Goal: Navigation & Orientation: Find specific page/section

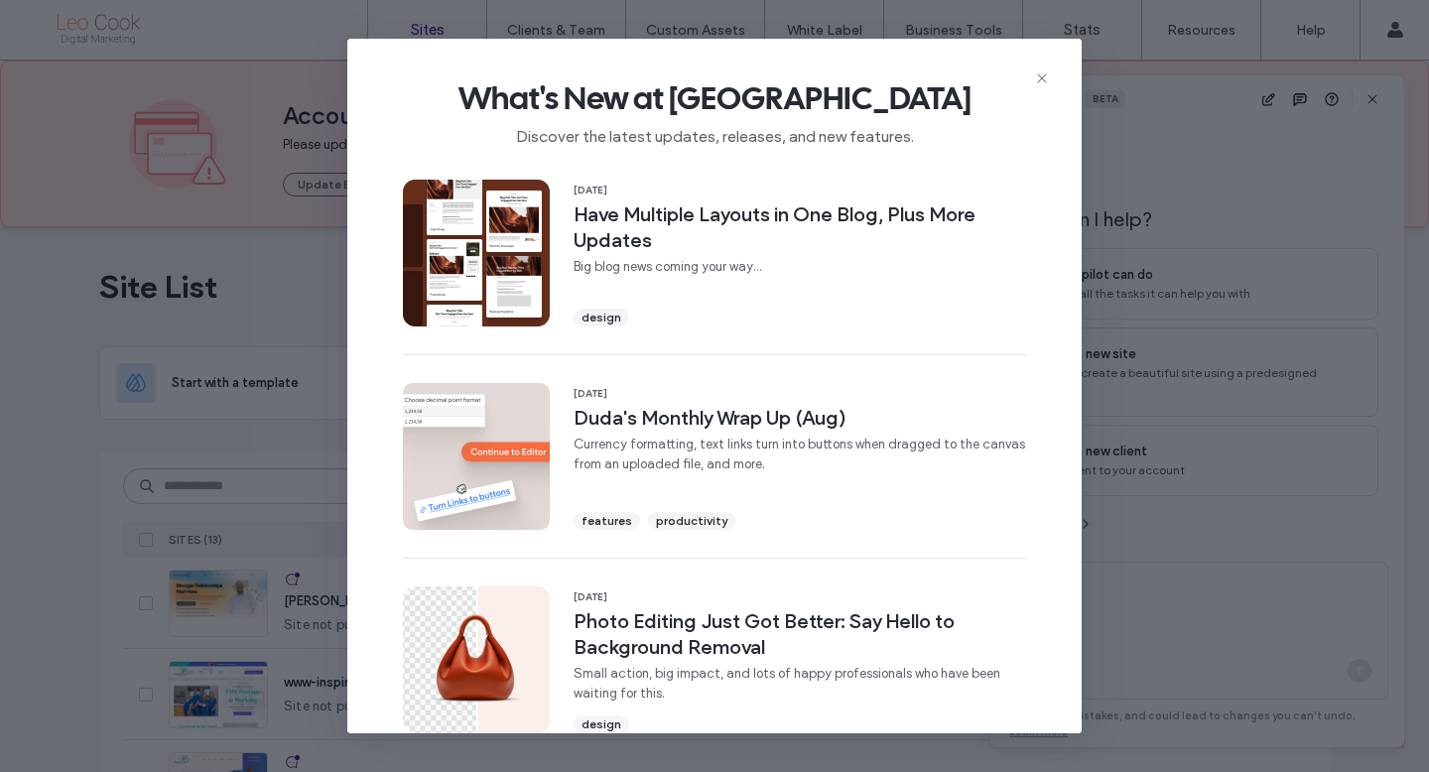
click at [1038, 77] on icon at bounding box center [1042, 78] width 16 height 16
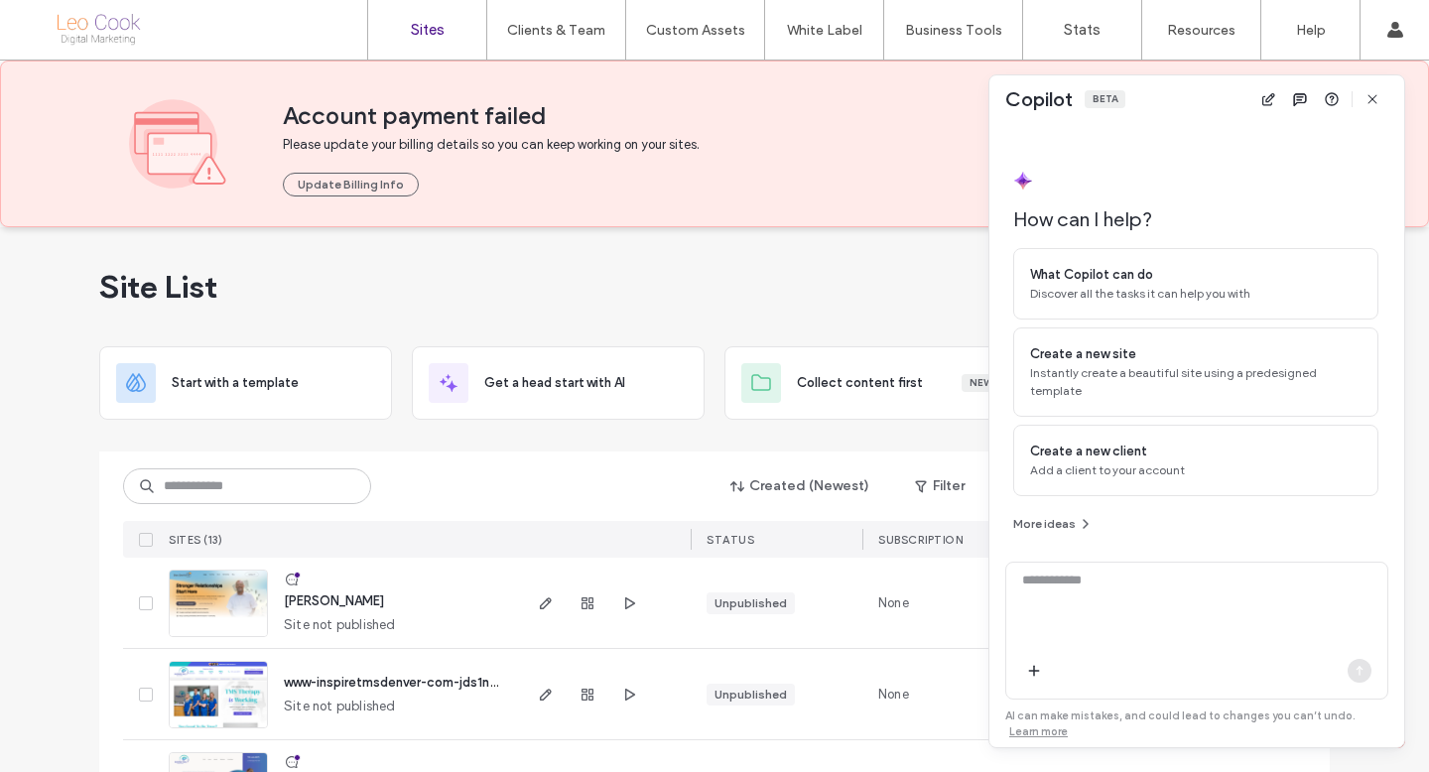
click at [698, 255] on div "Site List" at bounding box center [714, 286] width 1231 height 119
click at [1371, 104] on icon "button" at bounding box center [1373, 99] width 16 height 16
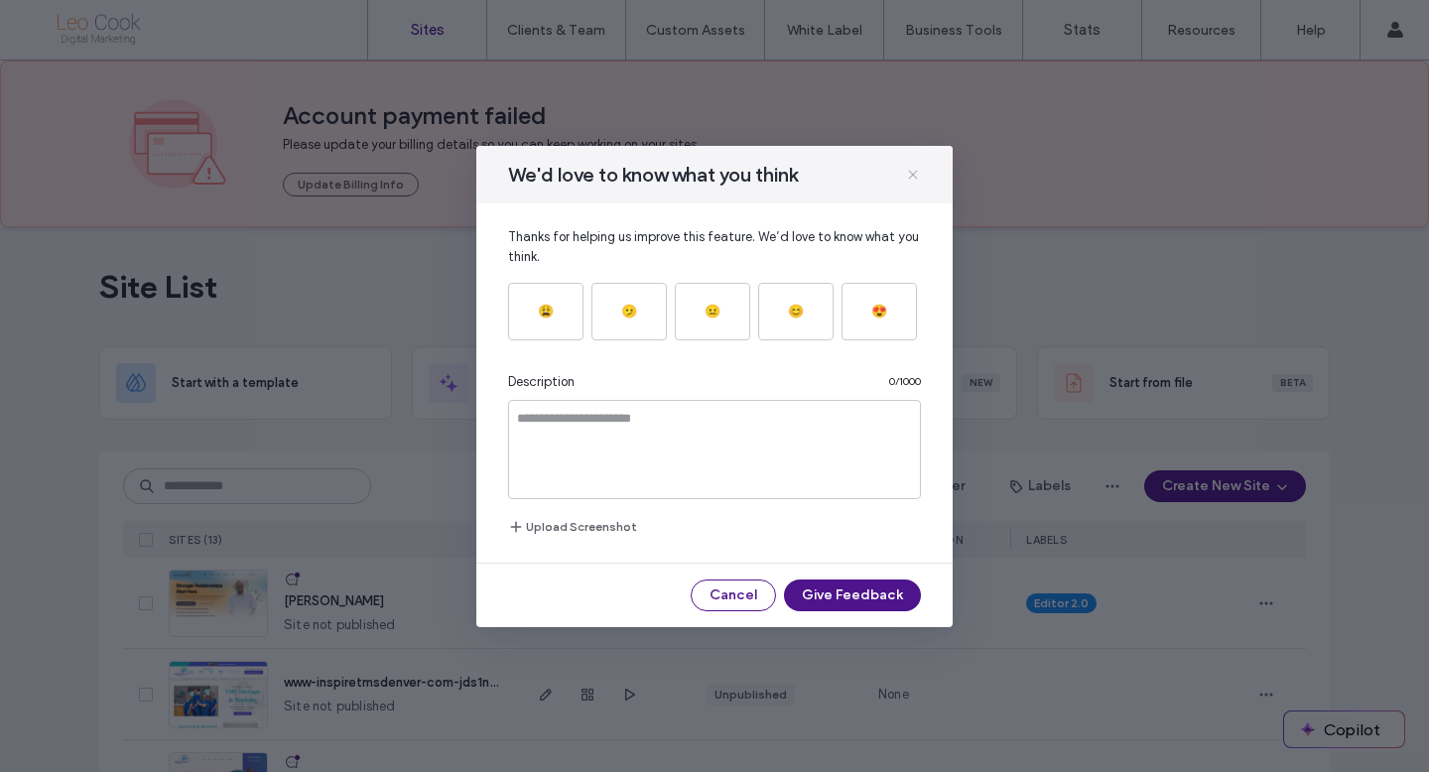
click at [919, 176] on icon at bounding box center [913, 175] width 16 height 16
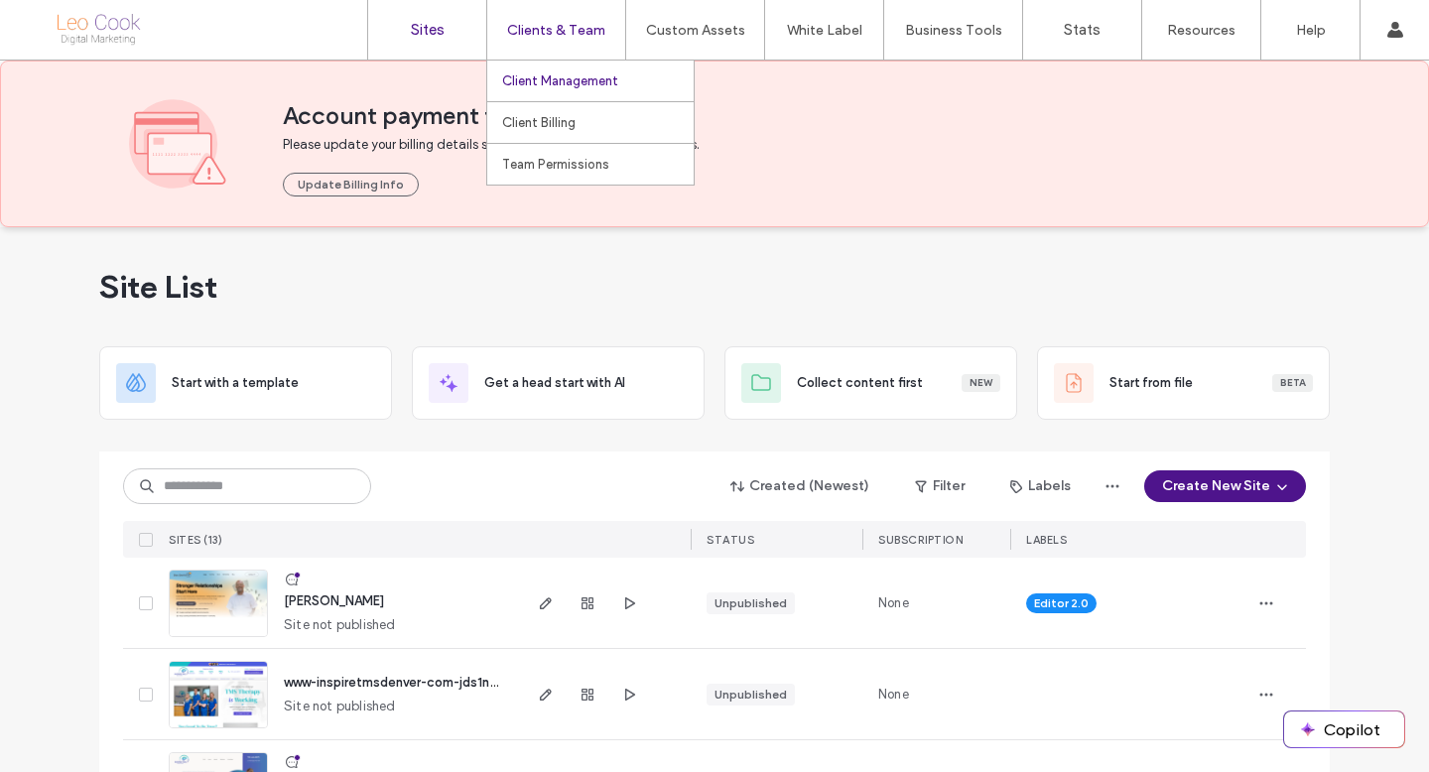
click at [550, 79] on label "Client Management" at bounding box center [560, 80] width 116 height 15
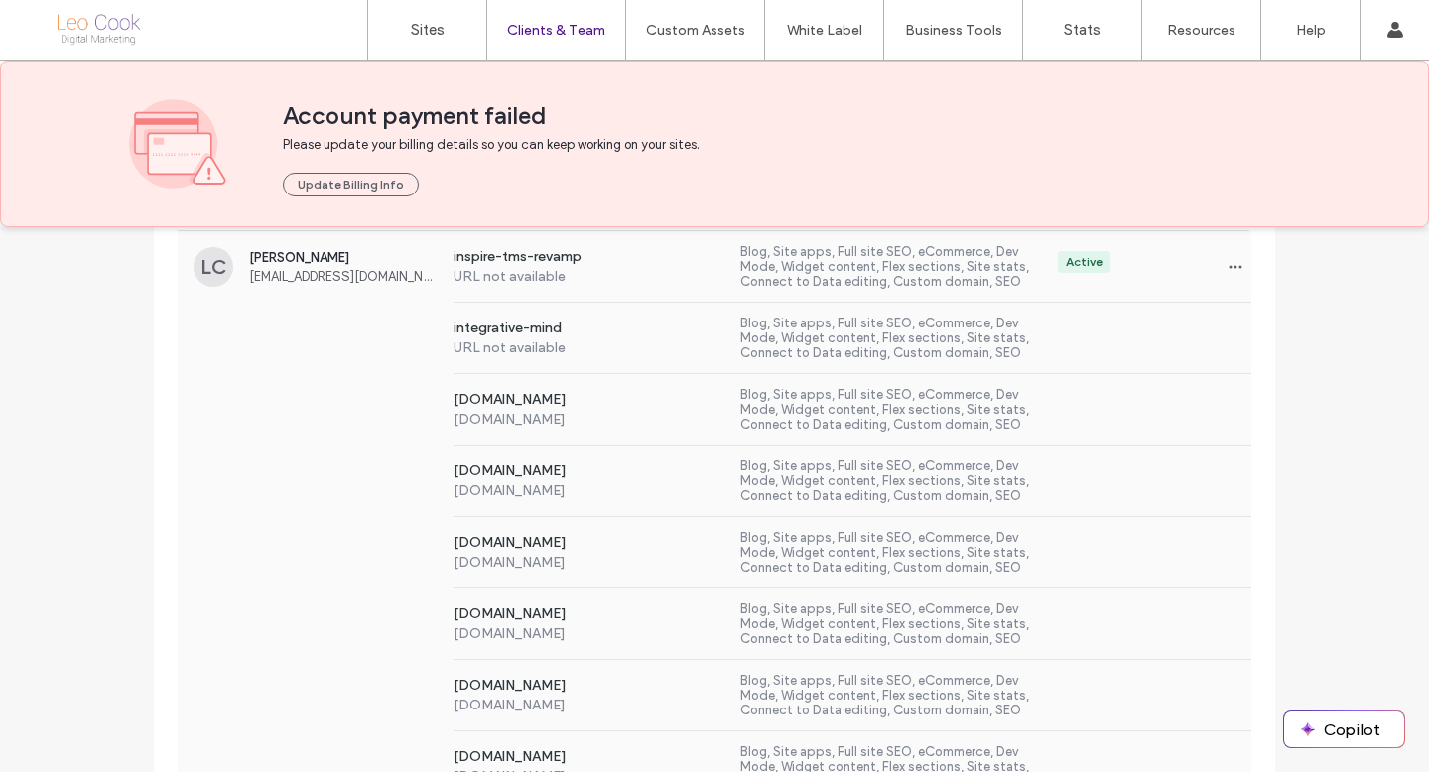
scroll to position [1599, 0]
click at [354, 482] on div "[DOMAIN_NAME] [DOMAIN_NAME] Blog, Site apps, Full site SEO, eCommerce, Dev Mode…" at bounding box center [715, 481] width 1074 height 71
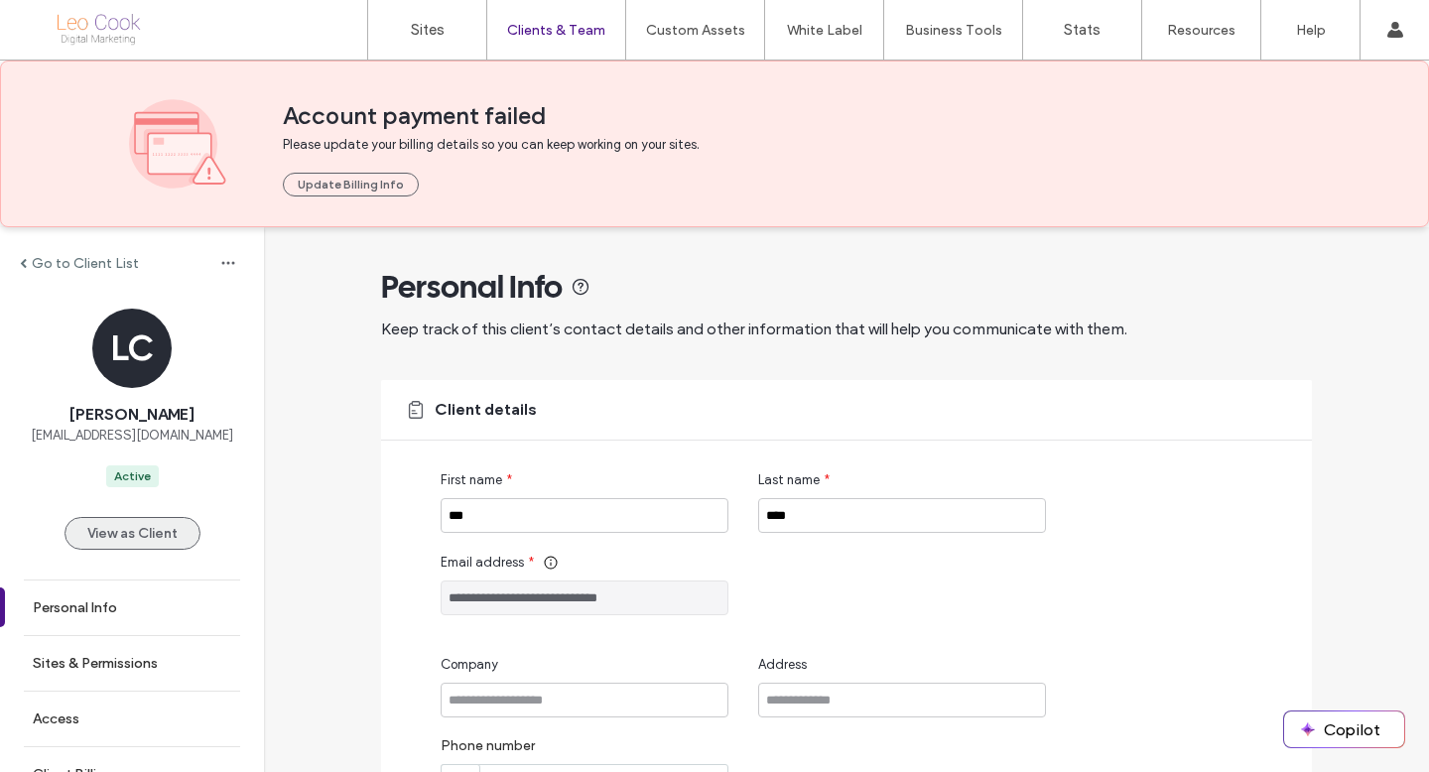
click at [123, 547] on button "View as Client" at bounding box center [133, 533] width 136 height 33
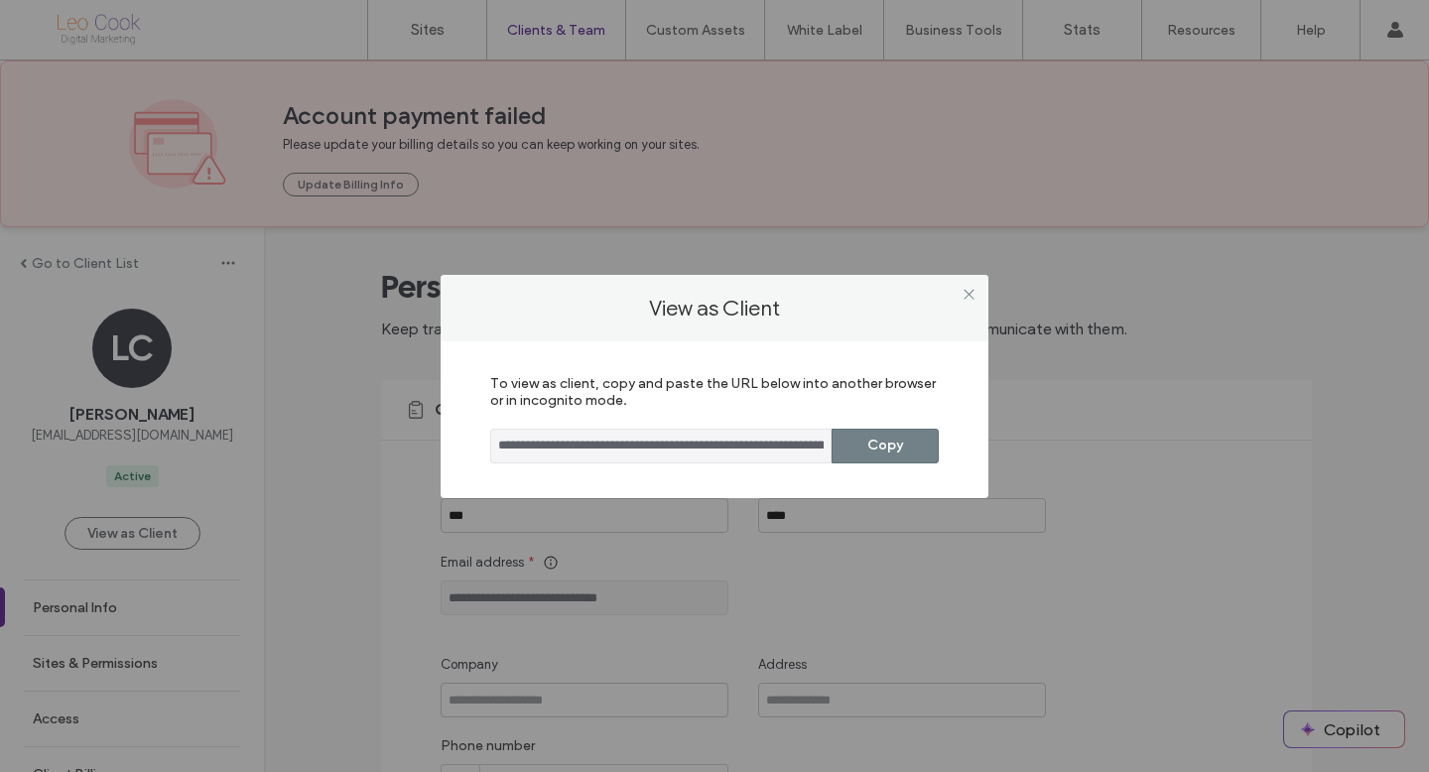
click at [880, 444] on button "Copy" at bounding box center [885, 446] width 107 height 35
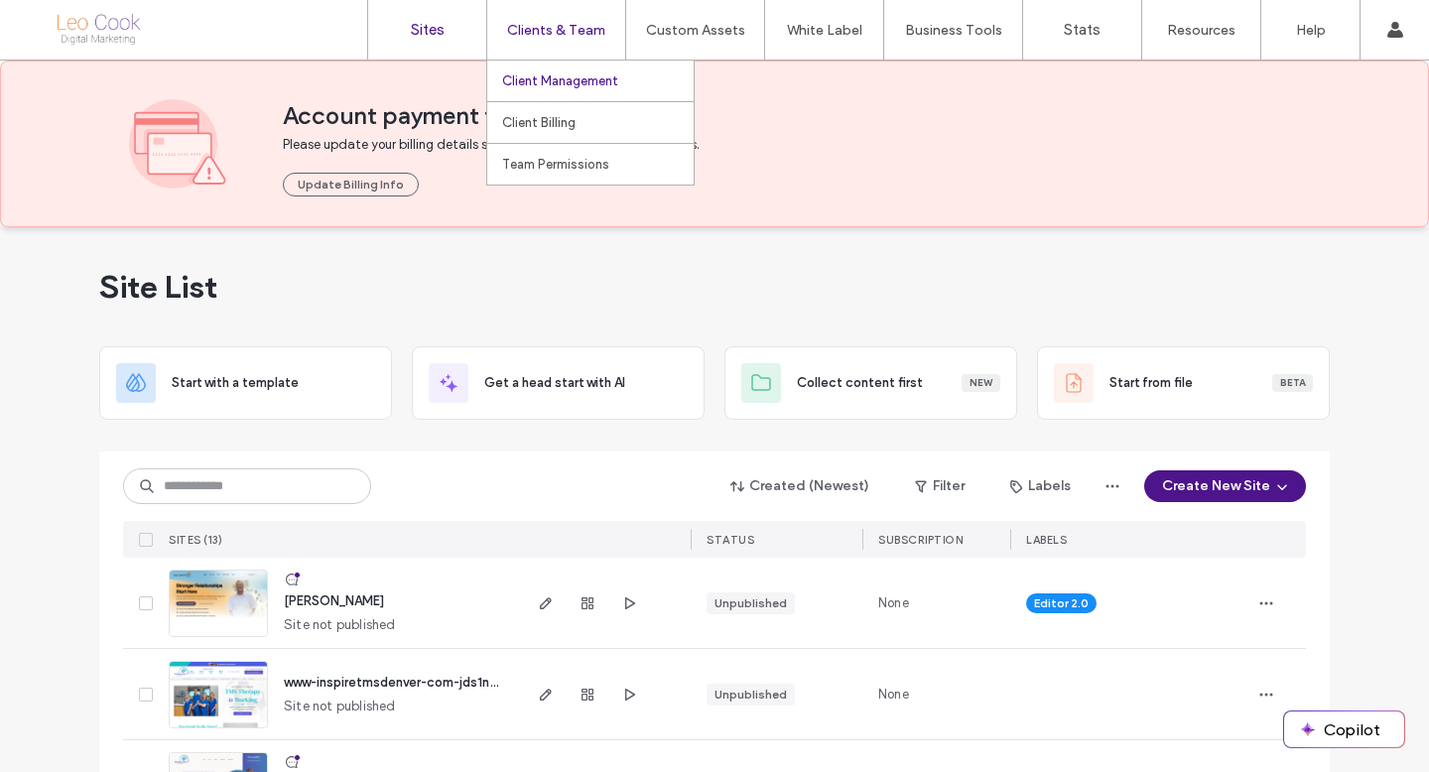
click at [553, 80] on label "Client Management" at bounding box center [560, 80] width 116 height 15
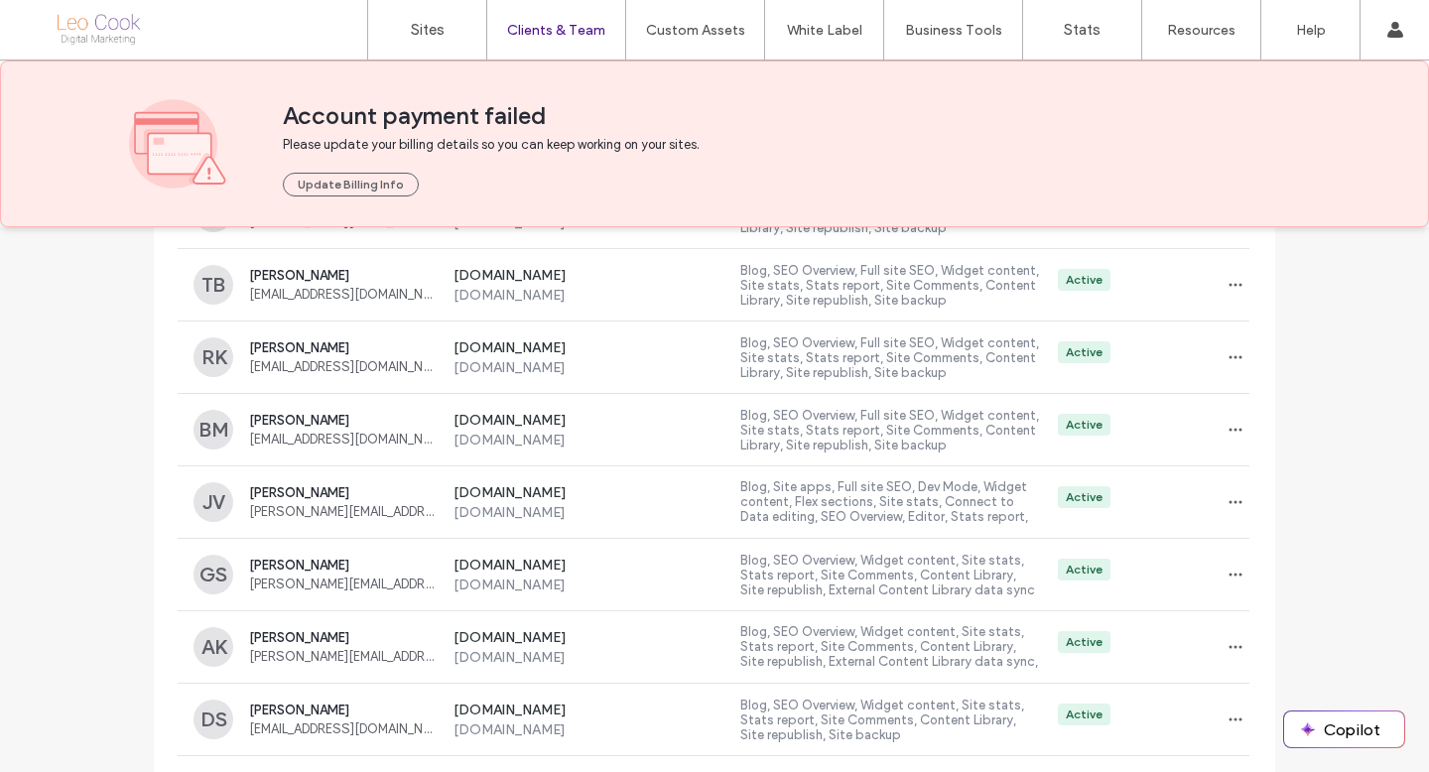
scroll to position [1301, 0]
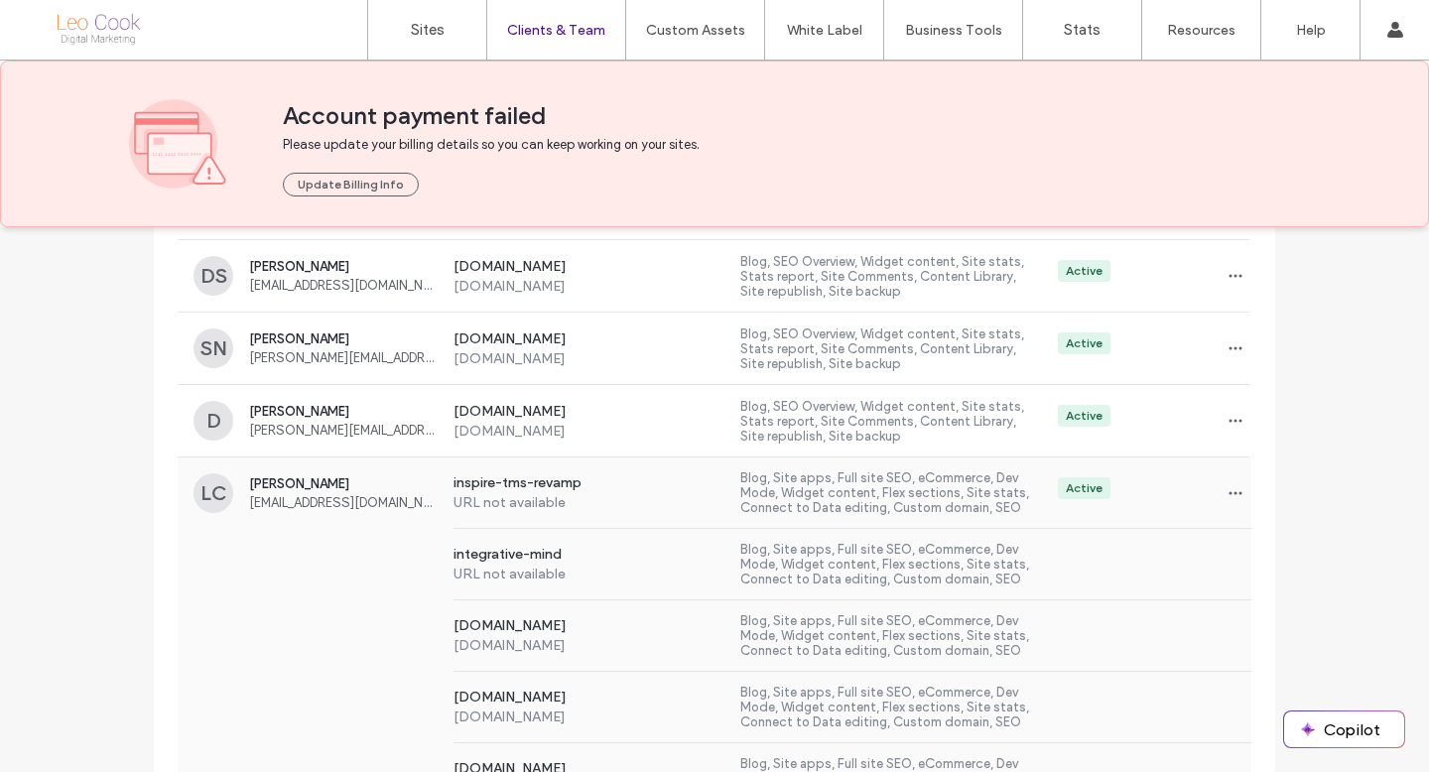
click at [339, 534] on div "integrative-mind URL not available Blog, Site apps, Full site SEO, eCommerce, D…" at bounding box center [715, 564] width 1074 height 71
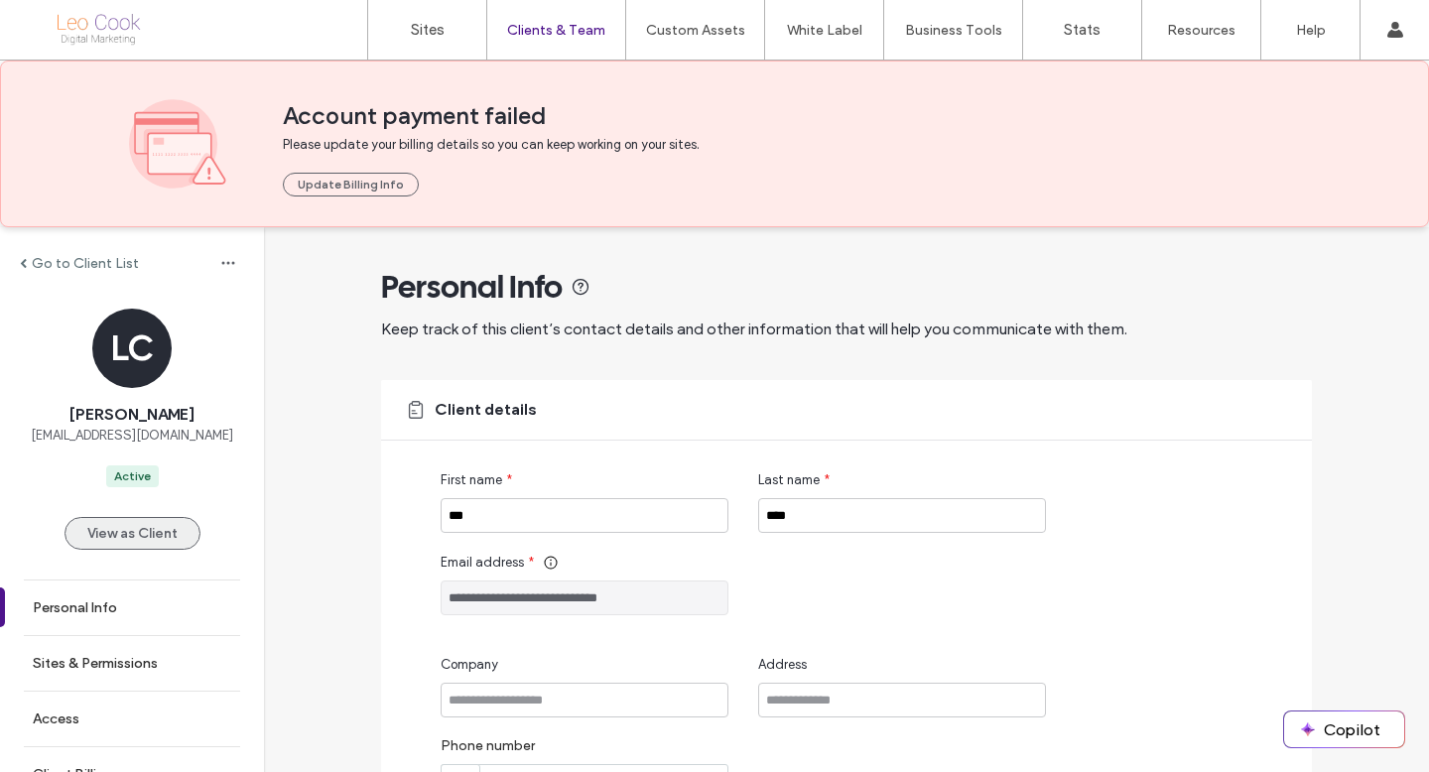
click at [139, 538] on button "View as Client" at bounding box center [133, 533] width 136 height 33
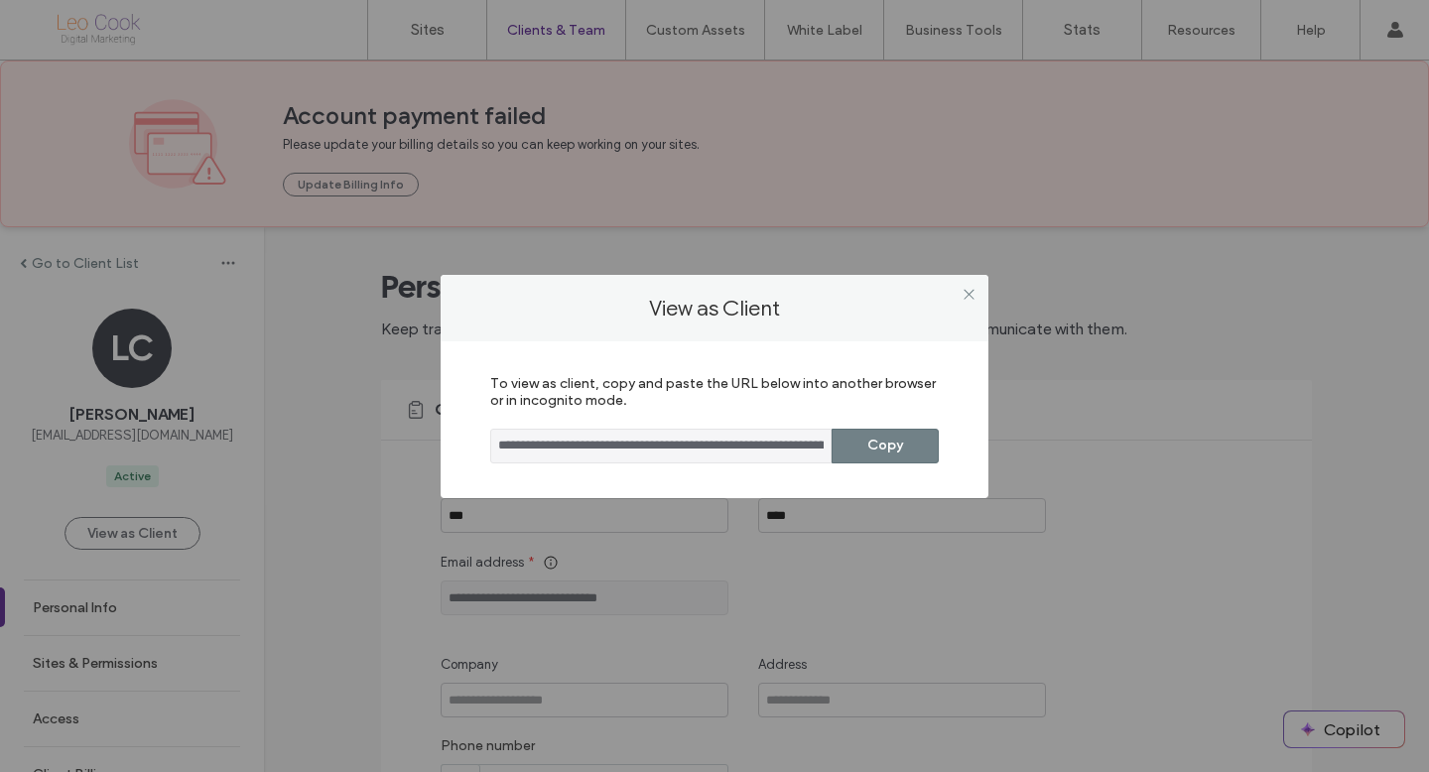
click at [879, 441] on button "Copy" at bounding box center [885, 446] width 107 height 35
click at [966, 291] on icon at bounding box center [969, 294] width 15 height 15
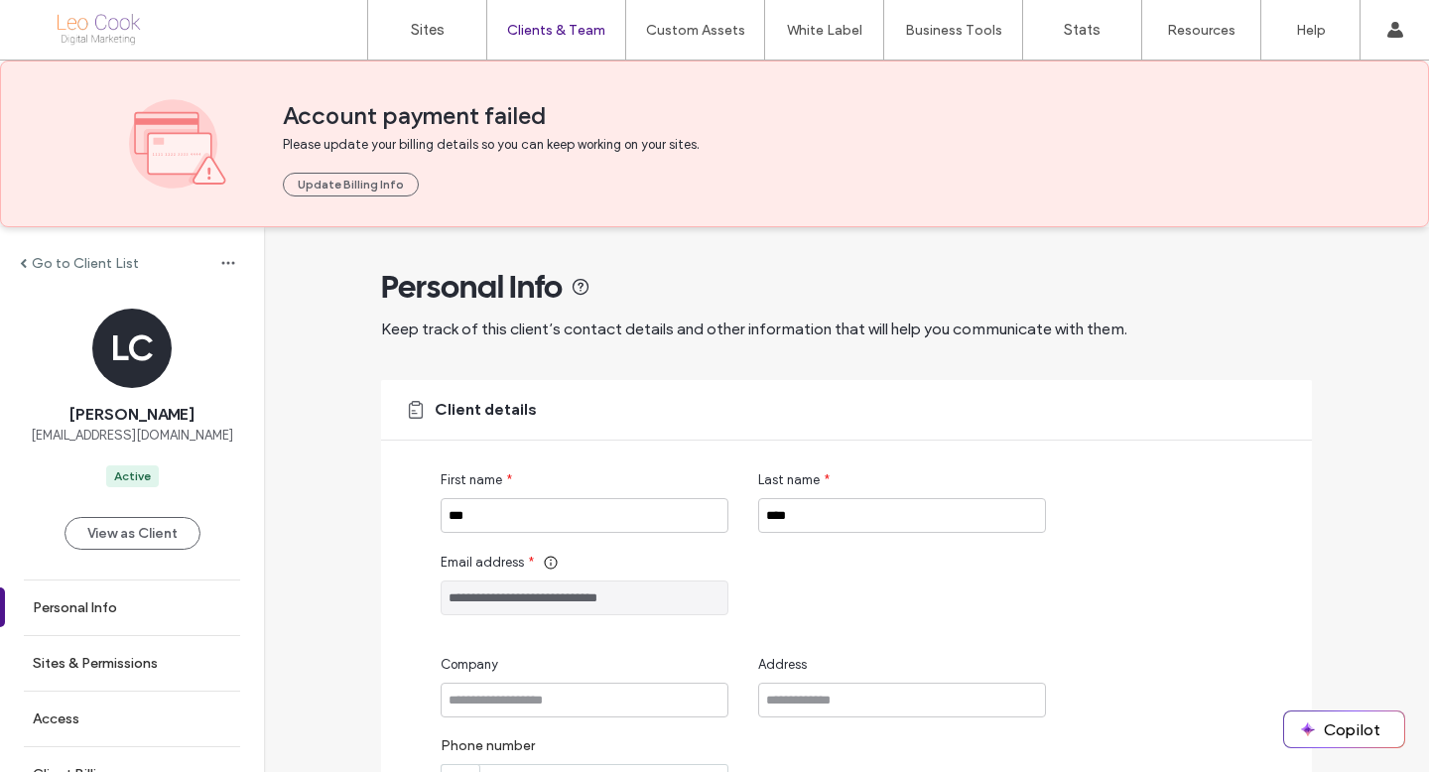
click at [81, 270] on label "Go to Client List" at bounding box center [85, 263] width 107 height 17
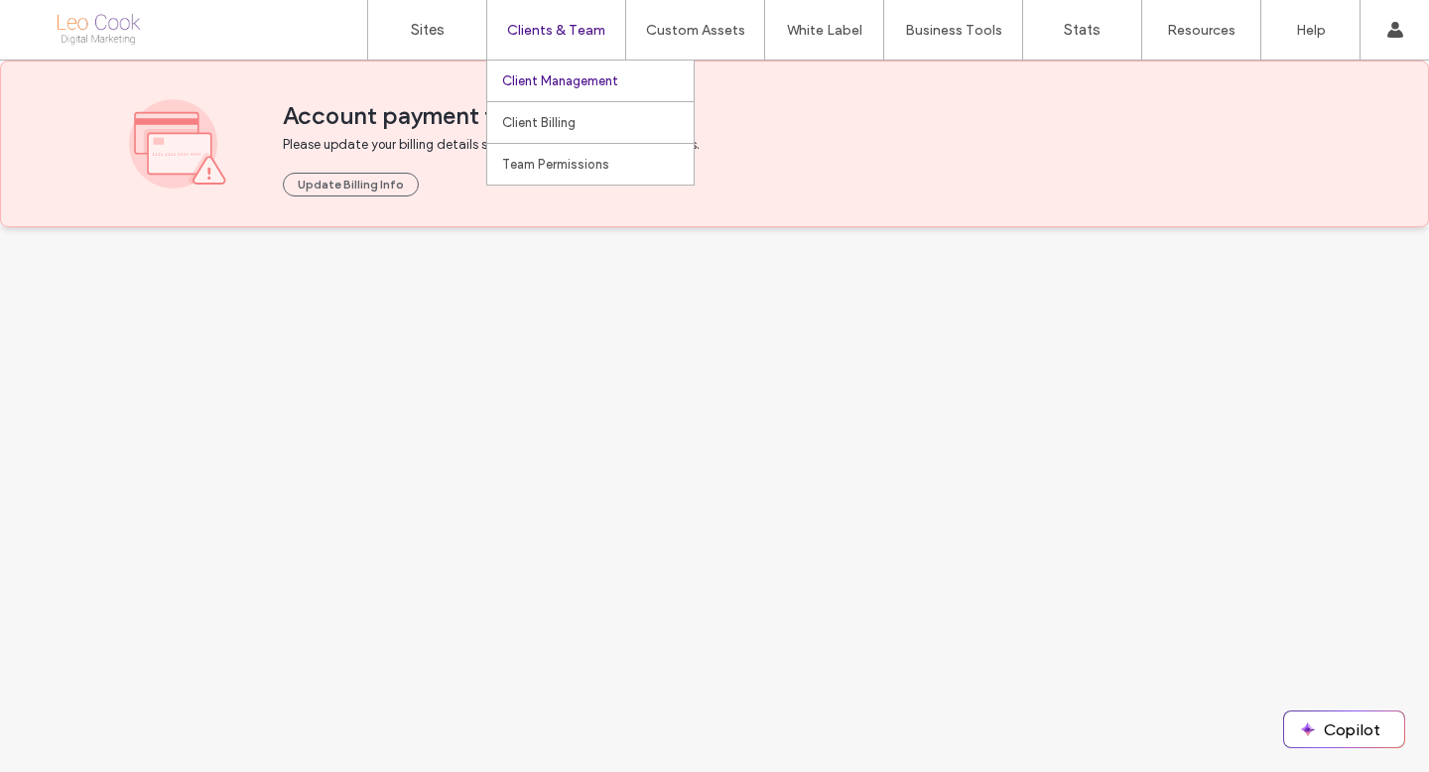
click at [563, 75] on label "Client Management" at bounding box center [560, 80] width 116 height 15
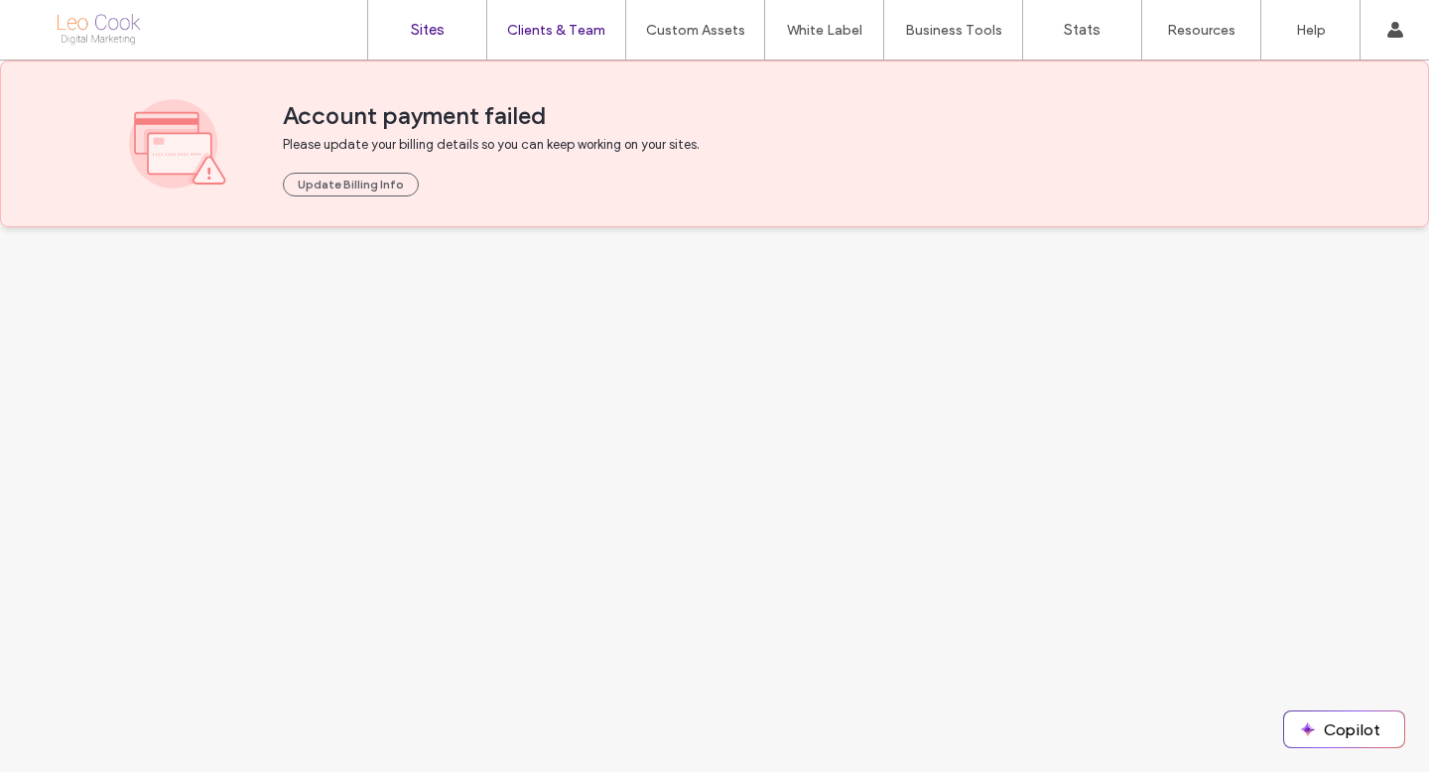
click at [439, 37] on label "Sites" at bounding box center [428, 30] width 34 height 18
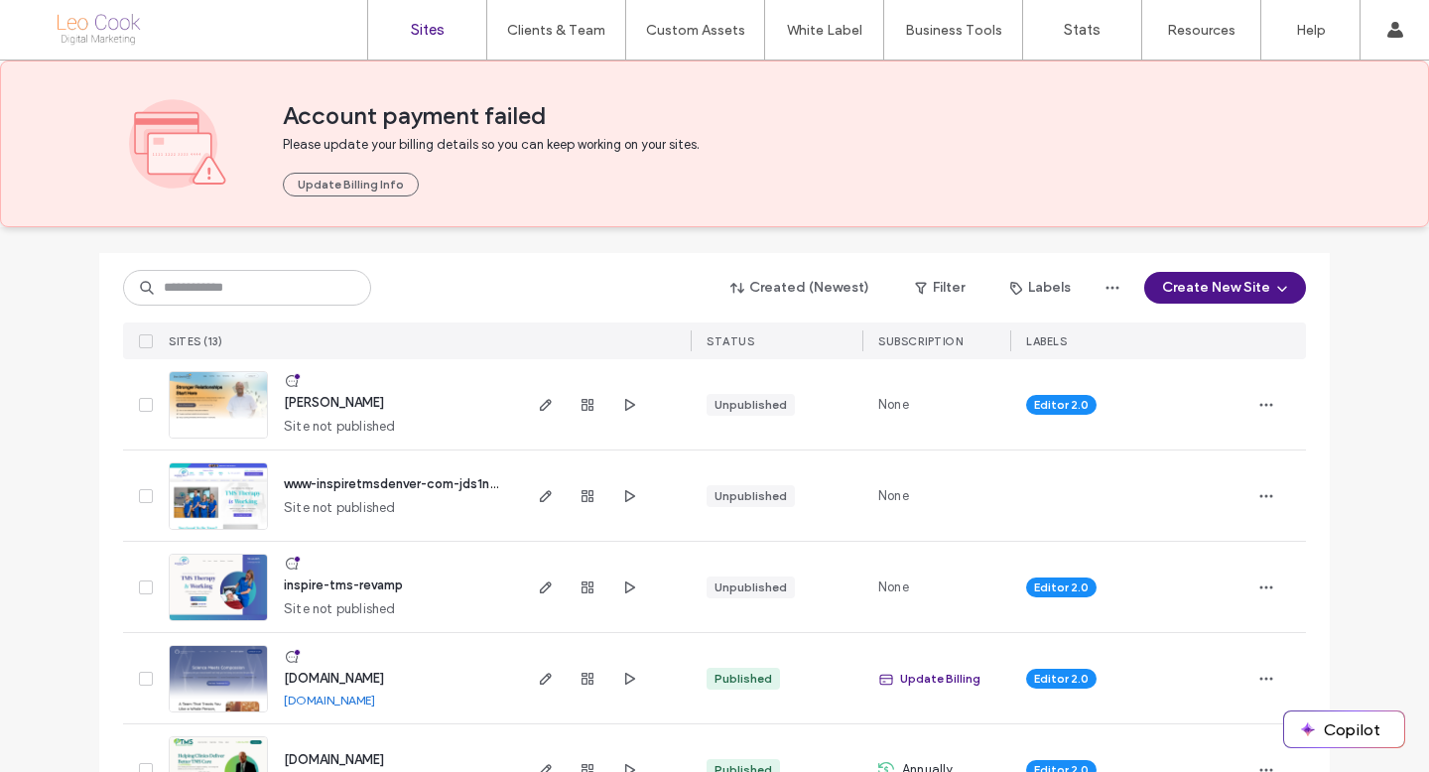
scroll to position [134, 0]
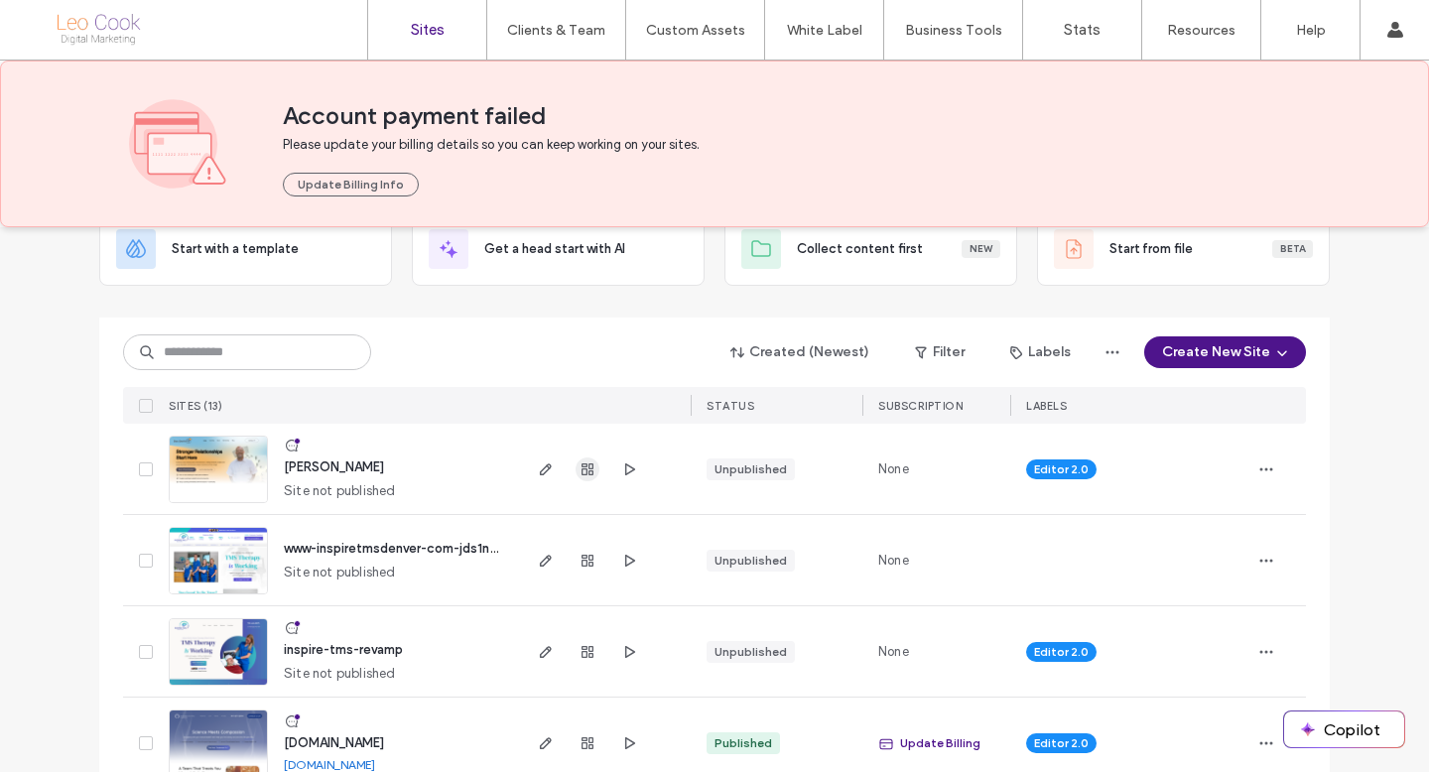
click at [580, 467] on icon "button" at bounding box center [588, 469] width 16 height 16
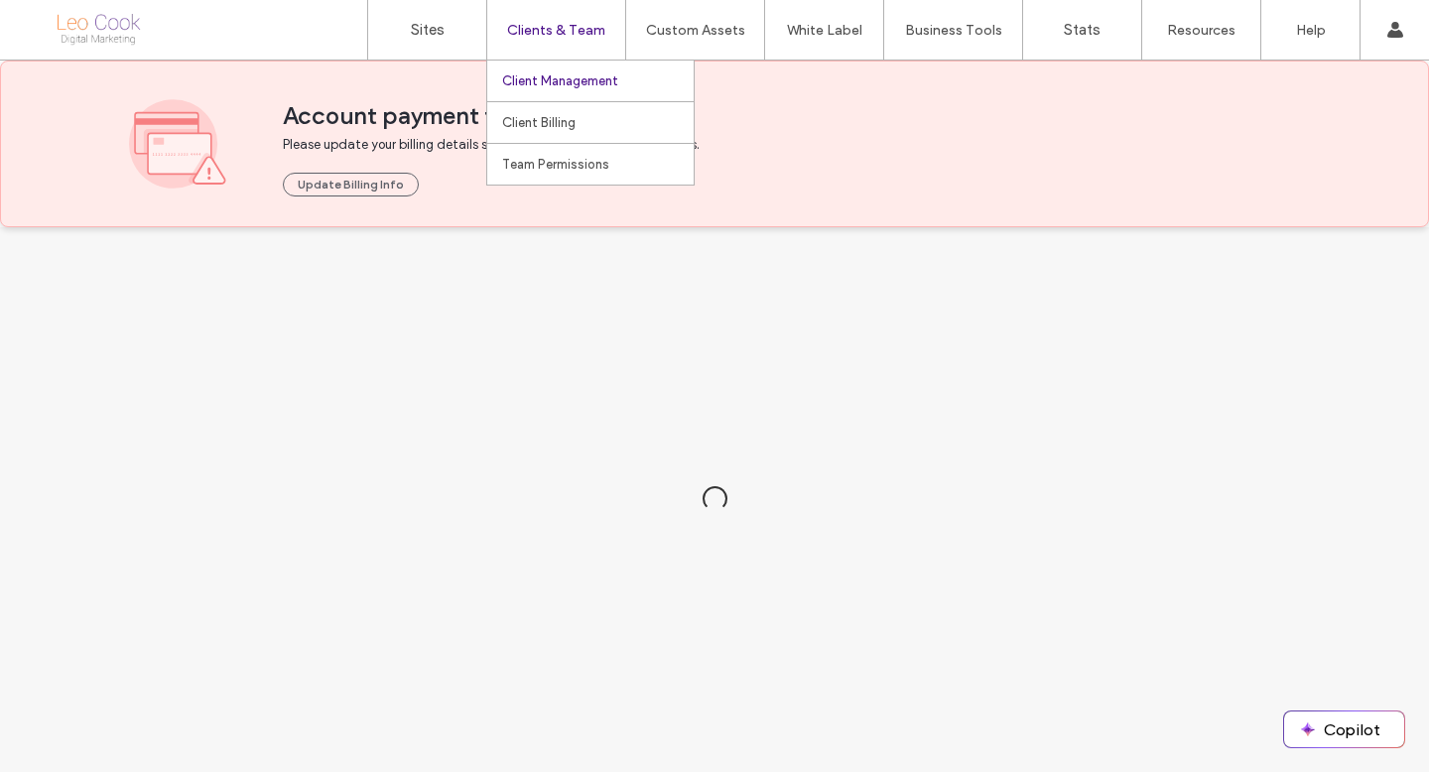
click at [574, 81] on label "Client Management" at bounding box center [560, 80] width 116 height 15
